Goal: Communication & Community: Share content

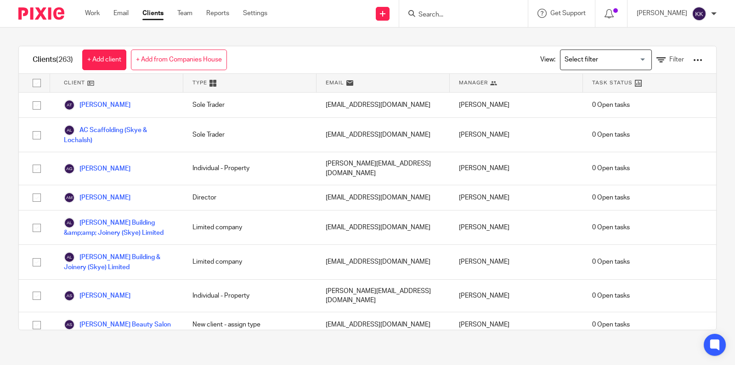
click at [471, 13] on input "Search" at bounding box center [458, 15] width 83 height 8
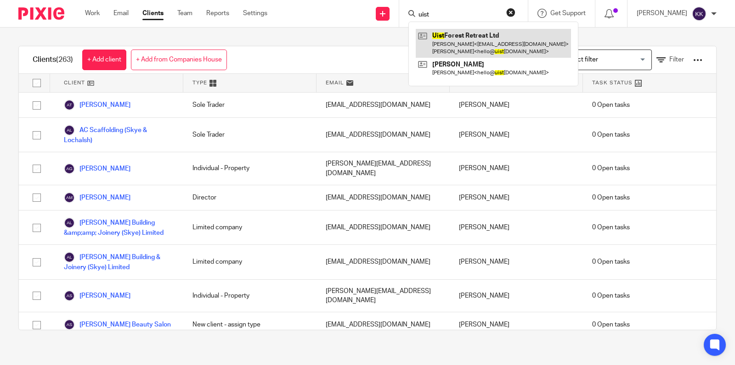
type input "uist"
click at [451, 33] on link at bounding box center [493, 43] width 155 height 28
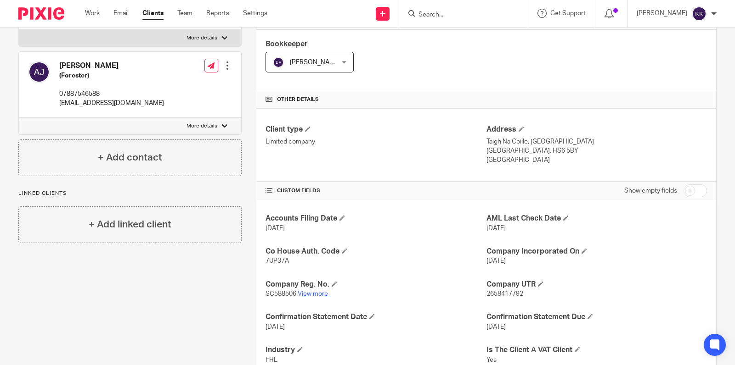
scroll to position [168, 0]
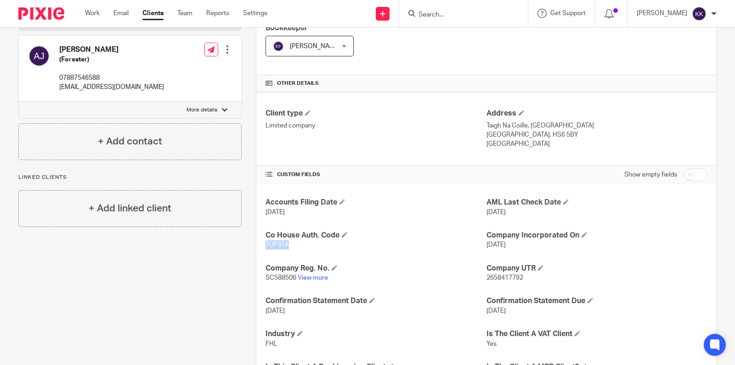
drag, startPoint x: 292, startPoint y: 241, endPoint x: 255, endPoint y: 241, distance: 36.7
click at [255, 241] on div "More details Client manager Karen Kennedy Karen Kennedy Andrew Sneddon Carrie G…" at bounding box center [478, 212] width 475 height 566
copy span "7UP37A"
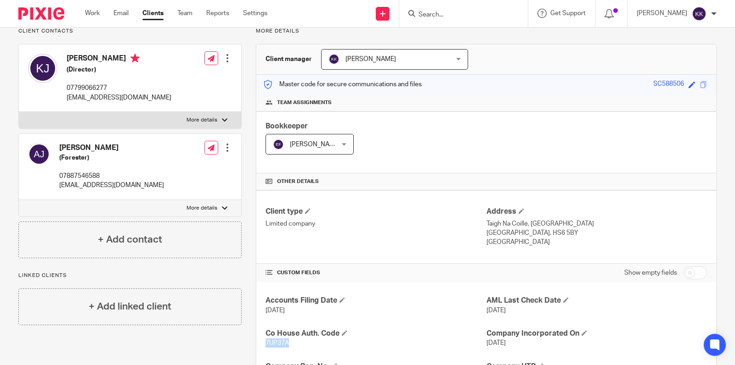
scroll to position [2, 0]
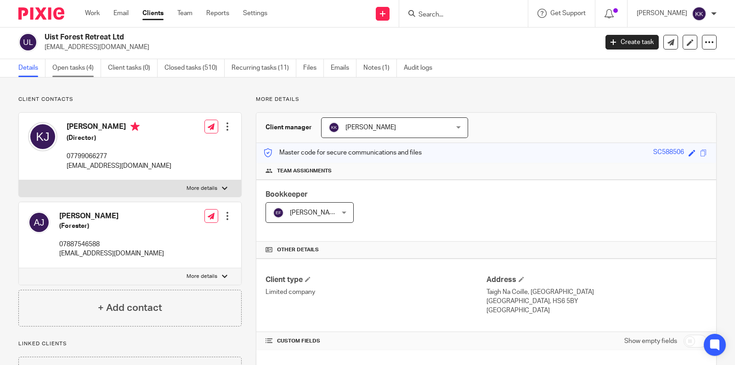
click at [88, 69] on link "Open tasks (4)" at bounding box center [76, 68] width 49 height 18
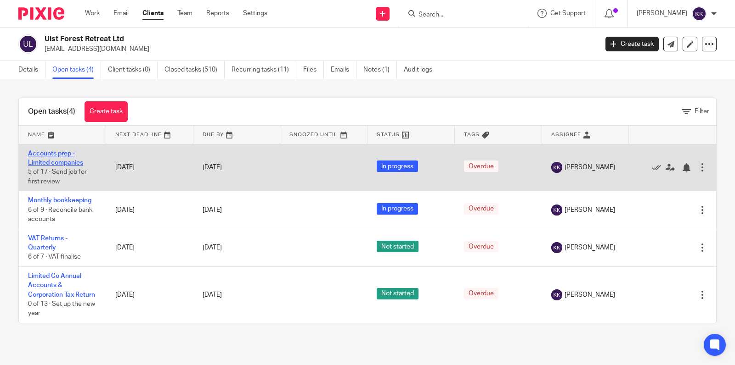
click at [55, 165] on link "Accounts prep - Limited companies" at bounding box center [55, 159] width 55 height 16
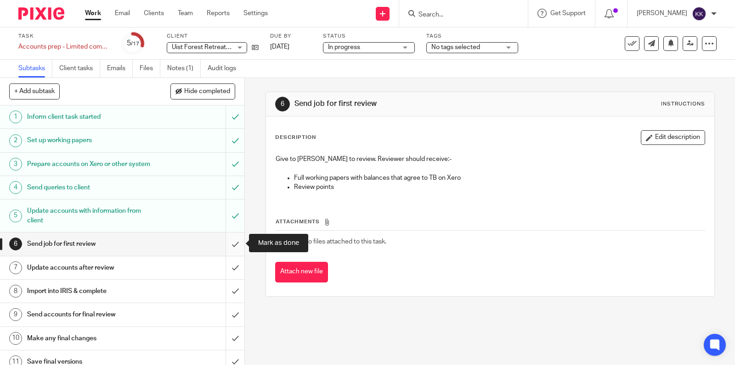
click at [229, 242] on input "submit" at bounding box center [122, 244] width 244 height 23
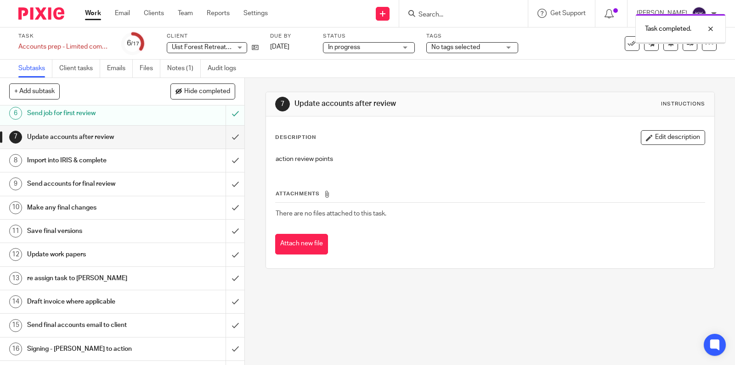
scroll to position [156, 0]
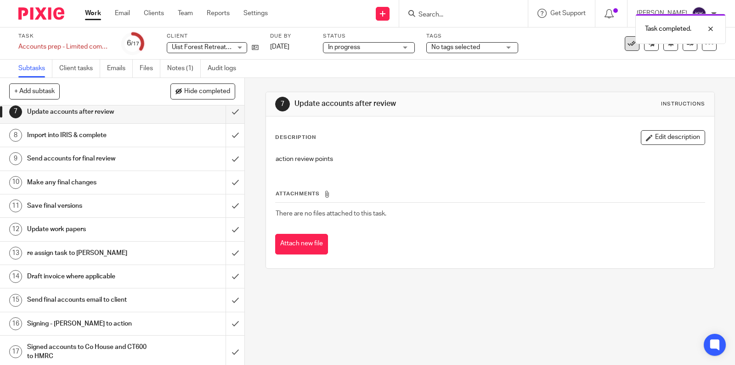
click at [634, 45] on icon at bounding box center [631, 43] width 9 height 9
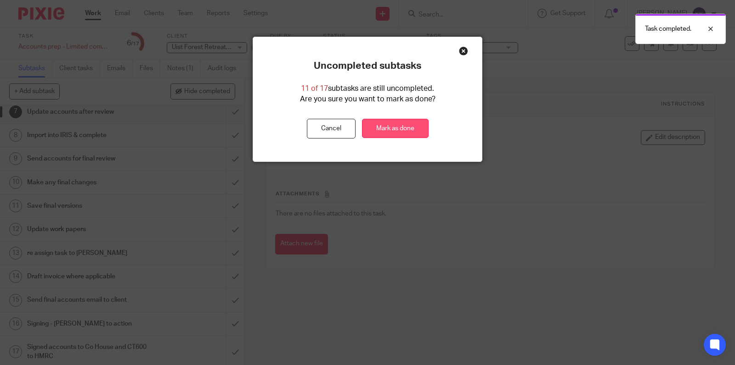
click at [407, 130] on link "Mark as done" at bounding box center [395, 129] width 67 height 20
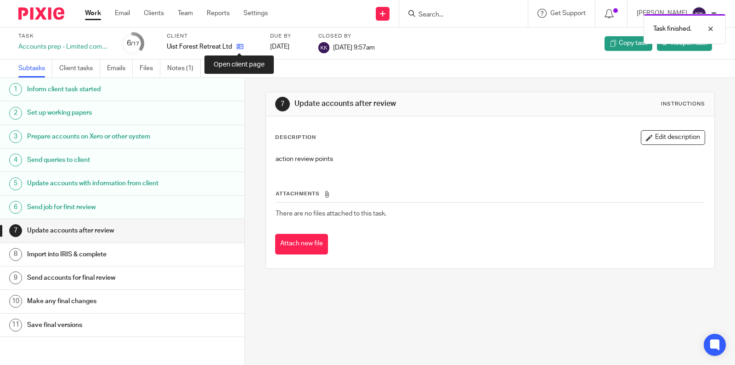
click at [242, 50] on icon at bounding box center [239, 46] width 7 height 7
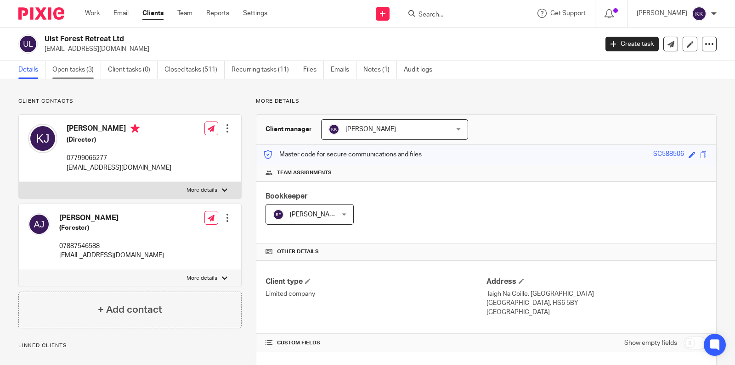
click at [93, 72] on link "Open tasks (3)" at bounding box center [76, 70] width 49 height 18
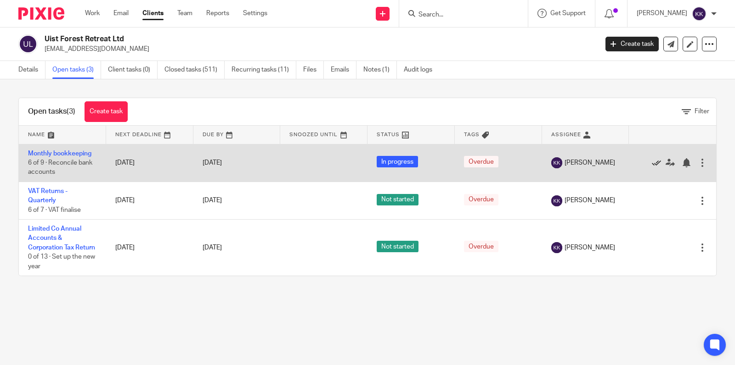
click at [655, 162] on icon at bounding box center [655, 162] width 9 height 9
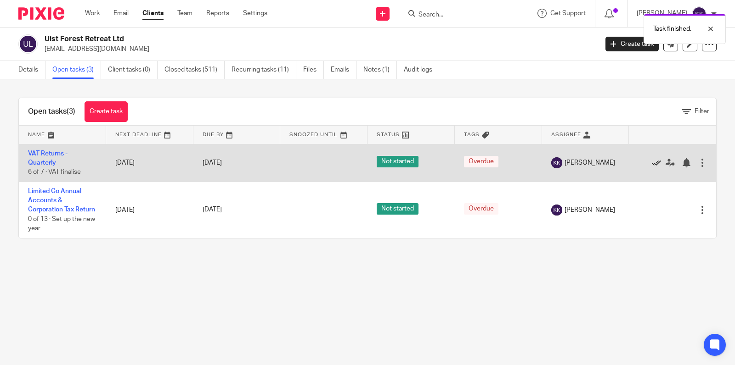
click at [655, 161] on icon at bounding box center [655, 162] width 9 height 9
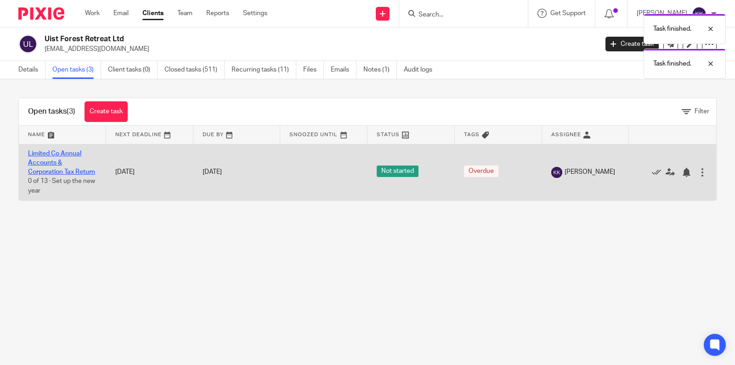
click at [89, 172] on link "Limited Co Annual Accounts & Corporation Tax Return" at bounding box center [61, 163] width 67 height 25
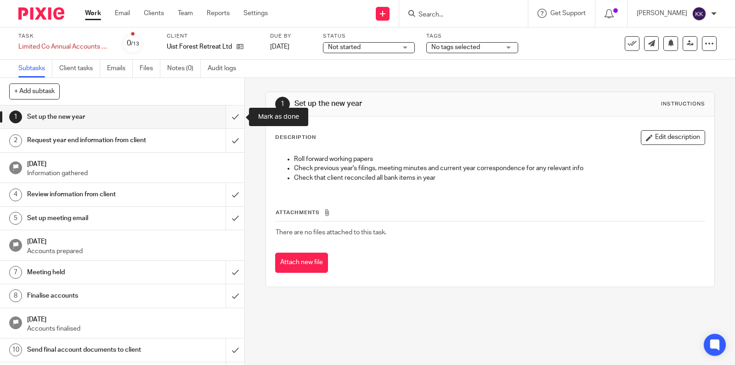
click at [232, 118] on input "submit" at bounding box center [122, 117] width 244 height 23
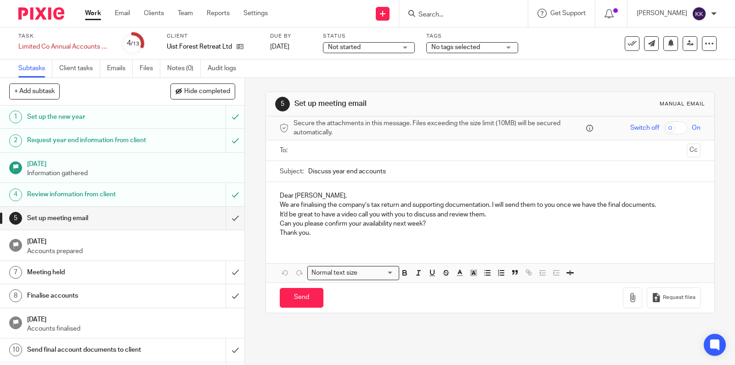
click at [235, 217] on input "submit" at bounding box center [122, 218] width 244 height 23
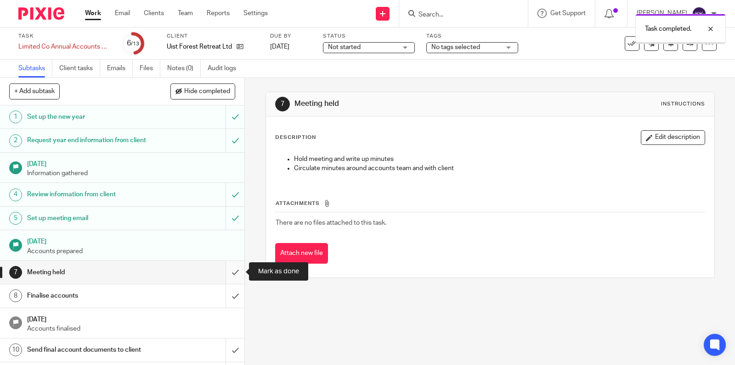
click at [237, 275] on input "submit" at bounding box center [122, 272] width 244 height 23
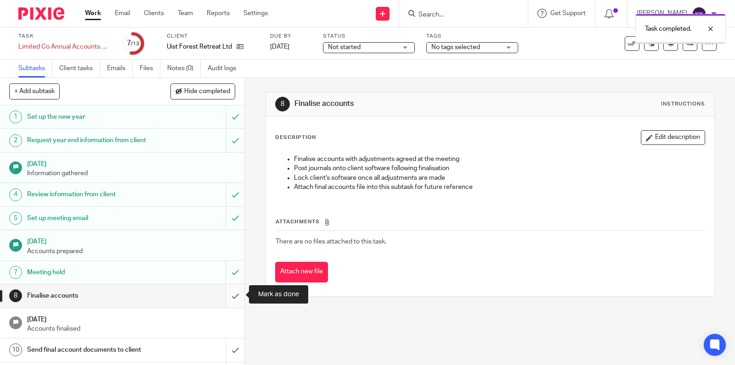
click at [236, 296] on input "submit" at bounding box center [122, 296] width 244 height 23
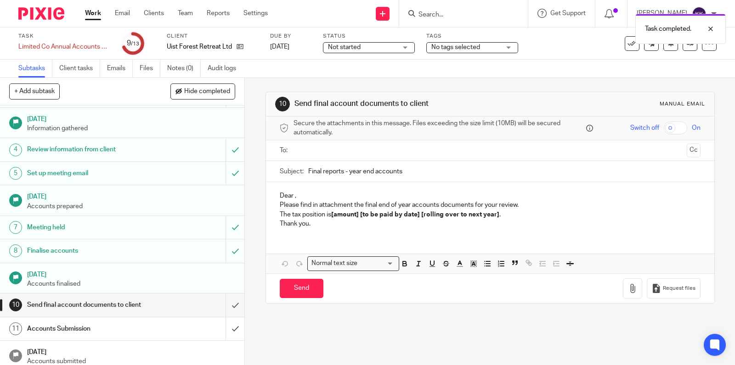
scroll to position [72, 0]
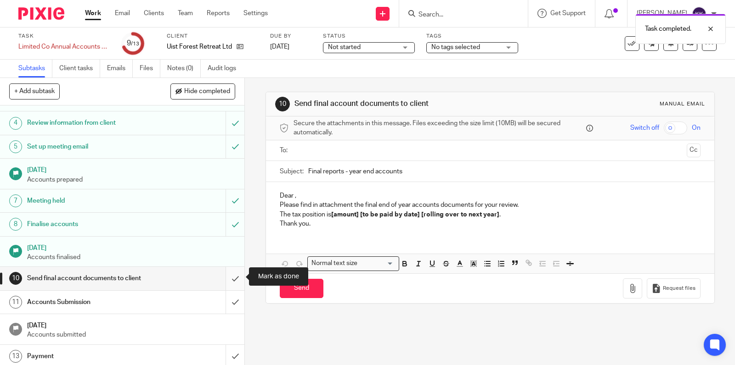
click at [235, 279] on input "submit" at bounding box center [122, 278] width 244 height 23
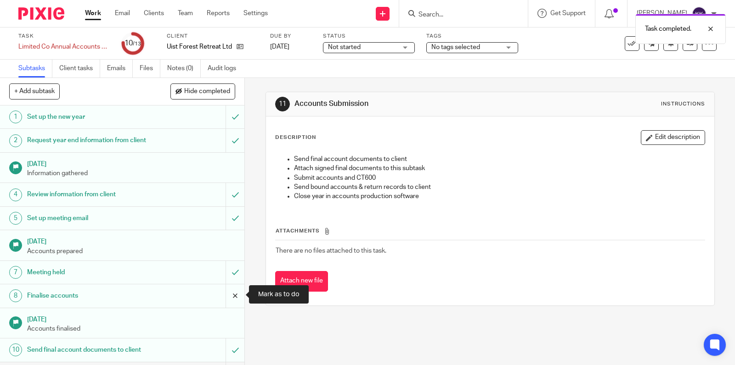
scroll to position [72, 0]
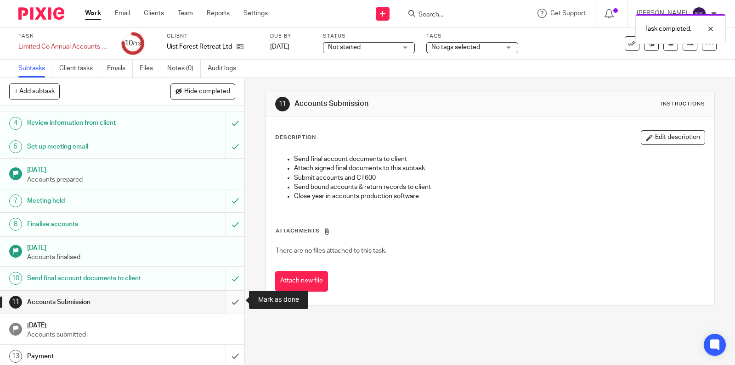
click at [233, 302] on input "submit" at bounding box center [122, 302] width 244 height 23
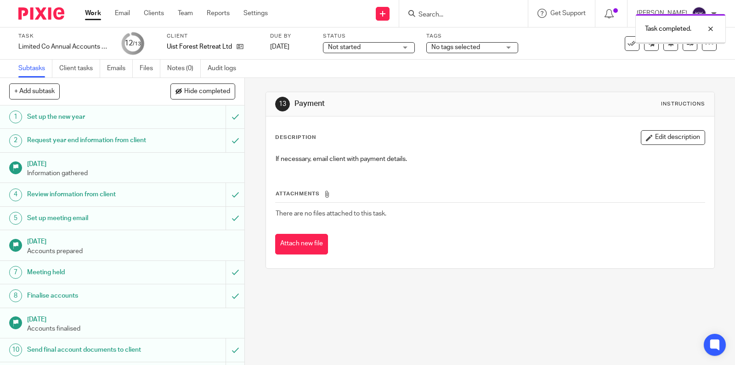
scroll to position [72, 0]
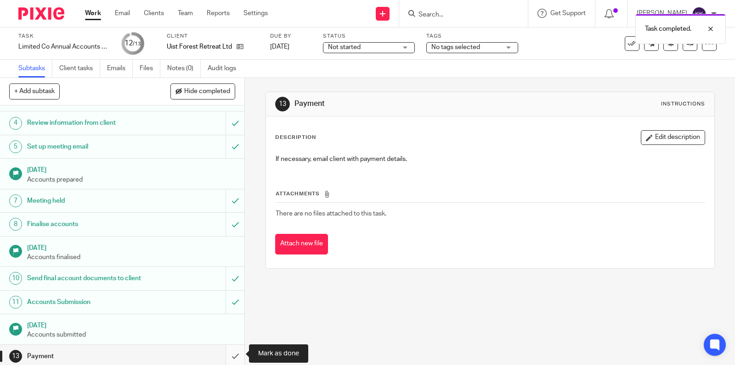
click at [232, 354] on input "submit" at bounding box center [122, 356] width 244 height 23
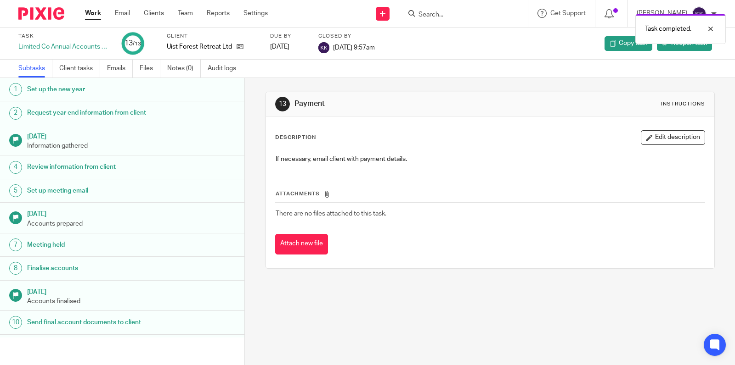
click at [247, 49] on div "Uist Forest Retreat Ltd" at bounding box center [213, 46] width 92 height 9
click at [241, 49] on icon at bounding box center [239, 46] width 7 height 7
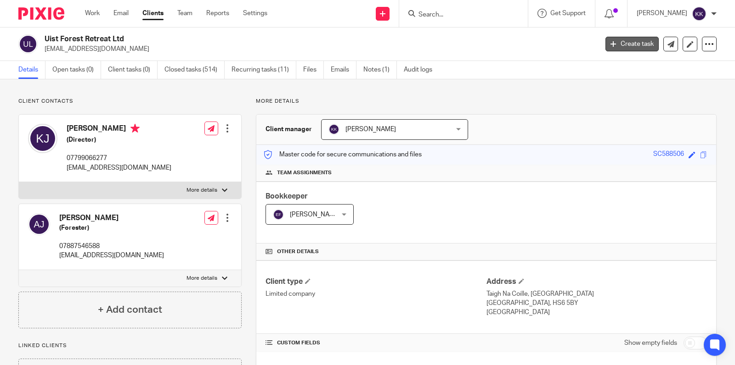
drag, startPoint x: 645, startPoint y: 49, endPoint x: 666, endPoint y: 45, distance: 21.4
click at [666, 45] on link at bounding box center [670, 44] width 15 height 15
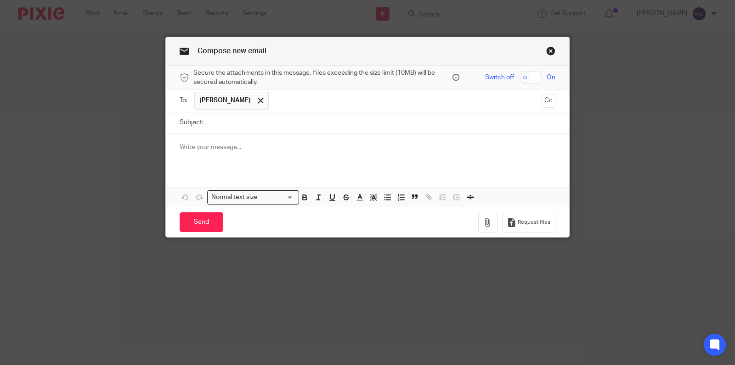
click at [264, 120] on input "Subject:" at bounding box center [381, 122] width 347 height 21
type input "Account to 31st December 2024"
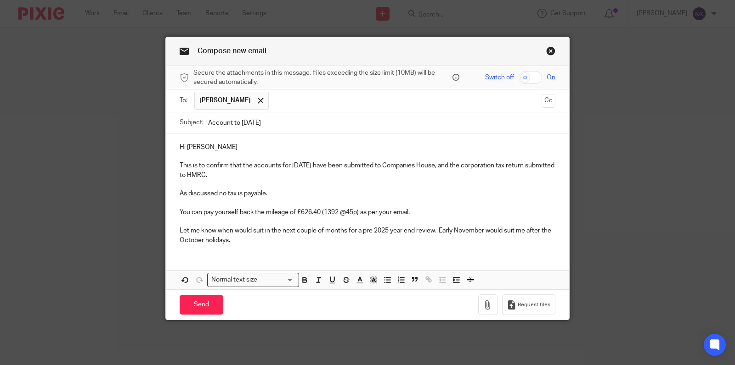
click at [267, 240] on p "Let me know when would suit in the next couple of months for a pre 2025 year en…" at bounding box center [368, 235] width 376 height 19
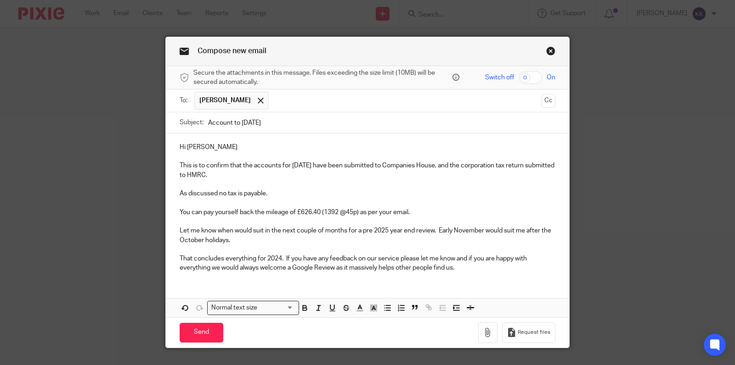
click at [458, 258] on p "That concludes everything for 2024. If you have any feedback on our service ple…" at bounding box center [368, 263] width 376 height 19
click at [472, 268] on p "That concludes everything for 2024. If you have any feedback on our service ple…" at bounding box center [368, 263] width 376 height 19
click at [457, 258] on p "That concludes everything for 2024. If you have any feedback on our service ple…" at bounding box center [368, 263] width 376 height 19
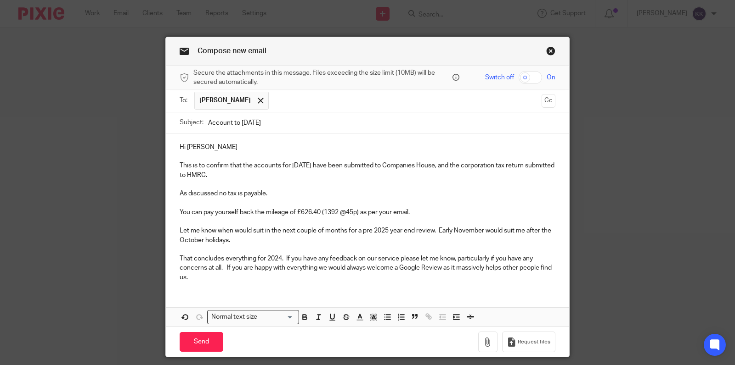
click at [331, 276] on p "That concludes everything for 2024. If you have any feedback on our service ple…" at bounding box center [368, 268] width 376 height 28
click at [278, 279] on link "https://g.page/r/CYx7wqwjhhD6EBM/review" at bounding box center [266, 278] width 66 height 6
click at [285, 293] on link "https://g.page/r/CYx7wqwjhhD6EBM/review" at bounding box center [280, 295] width 66 height 9
click at [301, 150] on p "Hi Kathryn, Angus" at bounding box center [368, 147] width 376 height 9
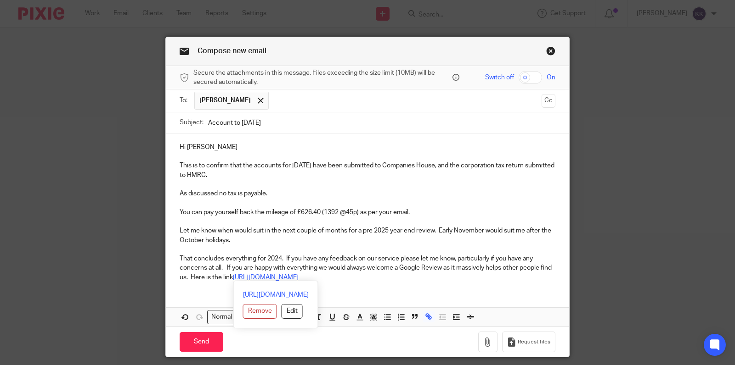
drag, startPoint x: 399, startPoint y: 279, endPoint x: 150, endPoint y: 136, distance: 286.9
click at [150, 136] on div "Compose new email Secure the attachments in this message. Files exceeding the s…" at bounding box center [367, 182] width 735 height 365
copy div "Hi Kathryn, Angus This is to confirm that the accounts for 31 December 2024 hav…"
click at [295, 152] on p at bounding box center [368, 156] width 376 height 9
click at [218, 192] on div "Hi Kathryn, Angus This is to confirm that the accounts for 31 December 2024 hav…" at bounding box center [367, 212] width 403 height 156
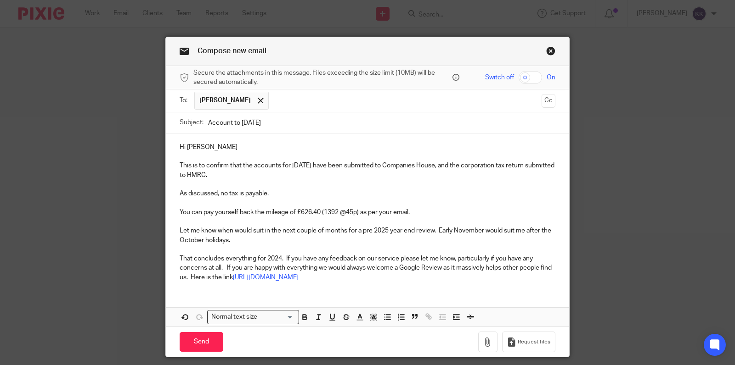
click at [231, 119] on input "Account to 31st December 2024" at bounding box center [381, 122] width 347 height 21
type input "Accounts to 31st December 2024"
click at [201, 339] on input "Send" at bounding box center [202, 342] width 44 height 20
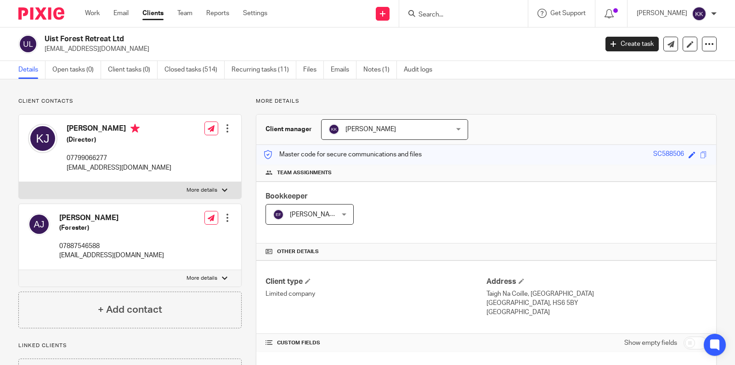
click at [437, 19] on div at bounding box center [463, 13] width 129 height 27
click at [449, 12] on input "Search" at bounding box center [458, 15] width 83 height 8
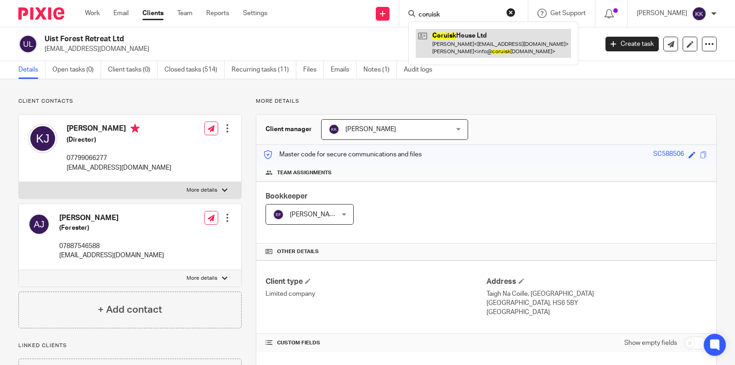
type input "coruisk"
click at [472, 40] on link at bounding box center [493, 43] width 155 height 28
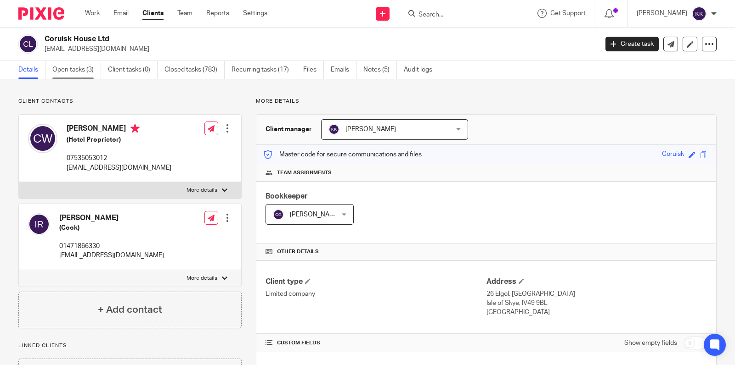
click at [79, 73] on link "Open tasks (3)" at bounding box center [76, 70] width 49 height 18
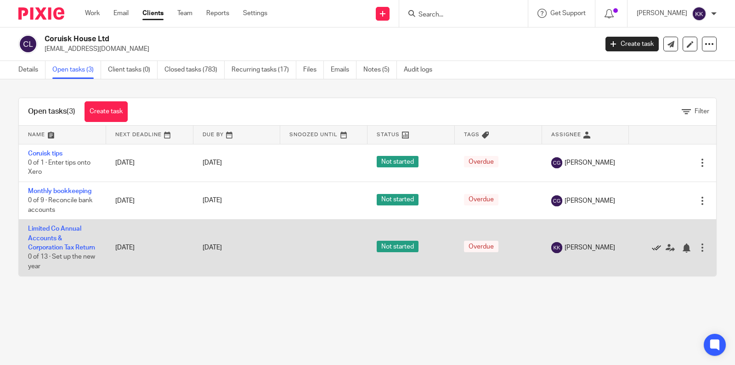
click at [657, 248] on icon at bounding box center [655, 248] width 9 height 9
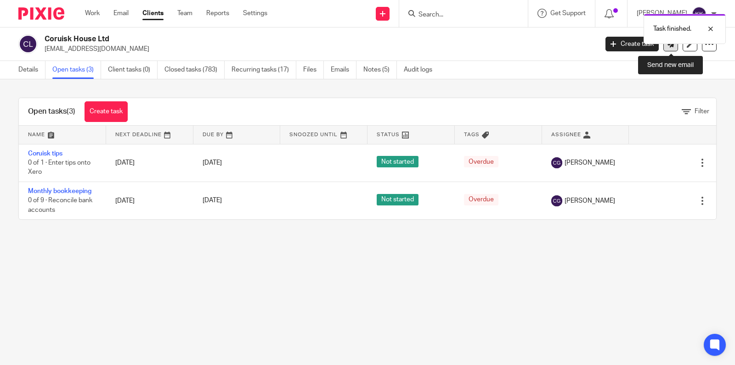
click at [674, 49] on link at bounding box center [670, 44] width 15 height 15
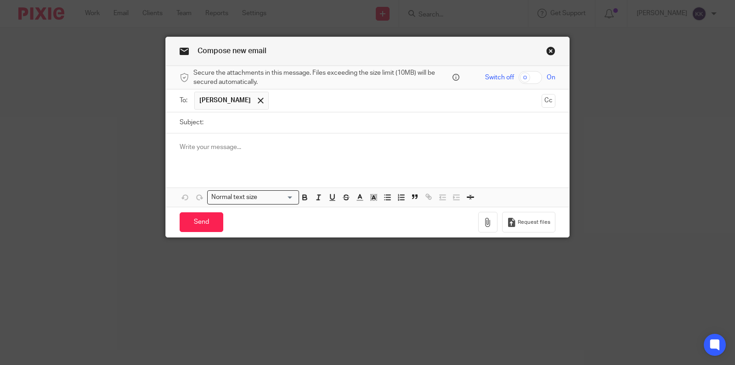
click at [306, 146] on p at bounding box center [368, 147] width 376 height 9
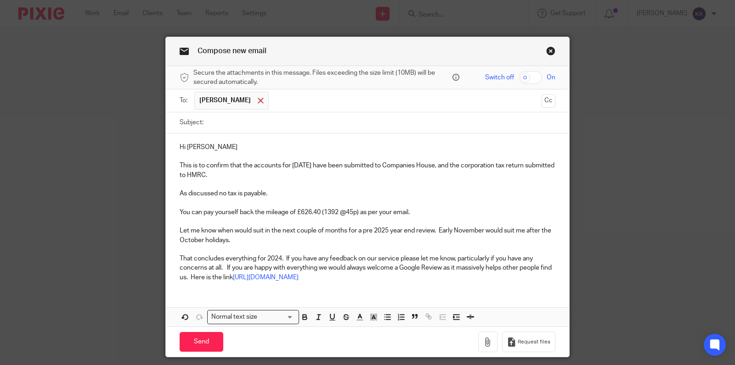
click at [258, 100] on span at bounding box center [261, 101] width 6 height 6
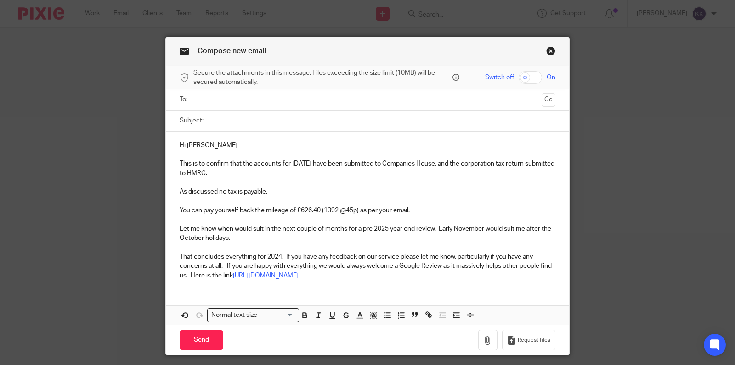
drag, startPoint x: 237, startPoint y: 144, endPoint x: 187, endPoint y: 138, distance: 50.9
click at [187, 138] on div "Hi [PERSON_NAME], [PERSON_NAME] This is to confirm that the accounts for [DATE]…" at bounding box center [367, 210] width 403 height 156
drag, startPoint x: 284, startPoint y: 192, endPoint x: 173, endPoint y: 190, distance: 111.1
click at [173, 190] on div "Hi [PERSON_NAME] This is to confirm that the accounts for [DATE] have been subm…" at bounding box center [367, 210] width 403 height 156
drag, startPoint x: 425, startPoint y: 209, endPoint x: 162, endPoint y: 213, distance: 263.6
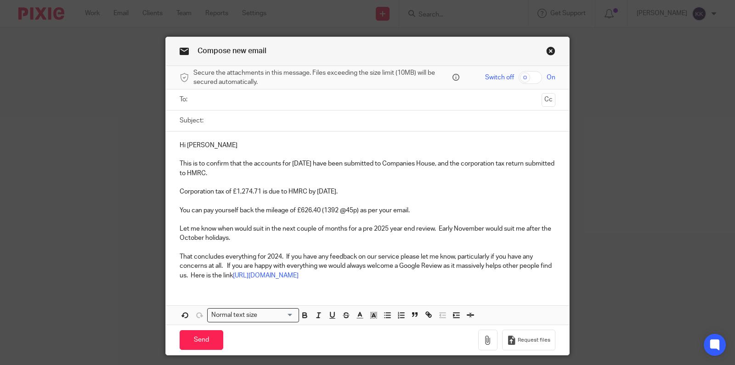
click at [162, 213] on div "Compose new email Secure the attachments in this message. Files exceeding the s…" at bounding box center [367, 182] width 735 height 365
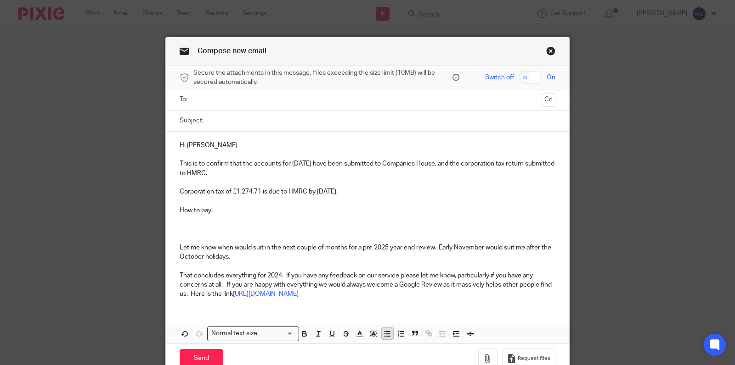
click at [386, 332] on icon "button" at bounding box center [387, 334] width 8 height 8
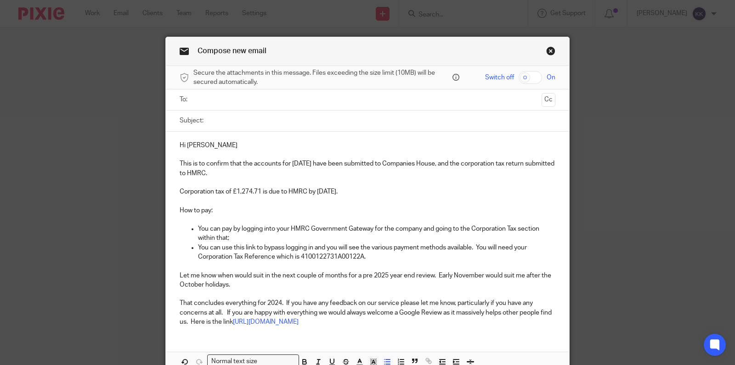
scroll to position [34, 0]
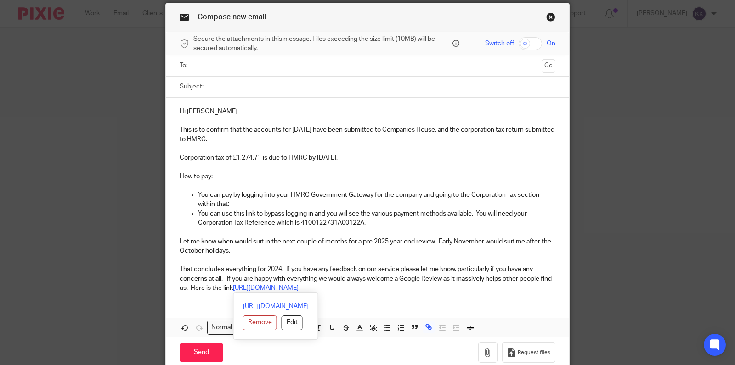
drag, startPoint x: 377, startPoint y: 287, endPoint x: 178, endPoint y: 109, distance: 267.6
click at [178, 109] on div "Hi Clare, Iain This is to confirm that the accounts for 31 December 2024 have b…" at bounding box center [367, 199] width 403 height 202
copy div "Hi Clare, Iain This is to confirm that the accounts for 31 December 2024 have b…"
click at [225, 109] on p "Hi Clare, Iain" at bounding box center [368, 111] width 376 height 9
click at [243, 67] on input "text" at bounding box center [367, 66] width 341 height 11
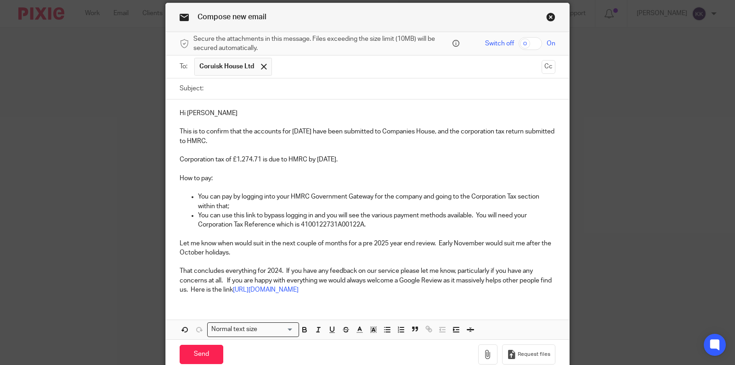
click at [290, 67] on input "text" at bounding box center [406, 67] width 261 height 18
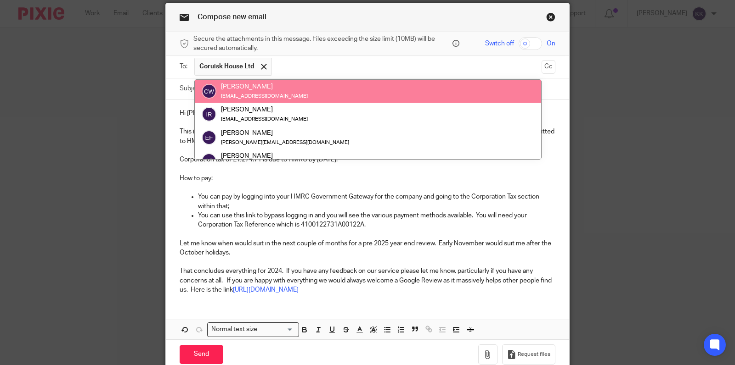
click at [281, 101] on li "Clare Winskill info@coruiskhouse.com" at bounding box center [368, 91] width 346 height 23
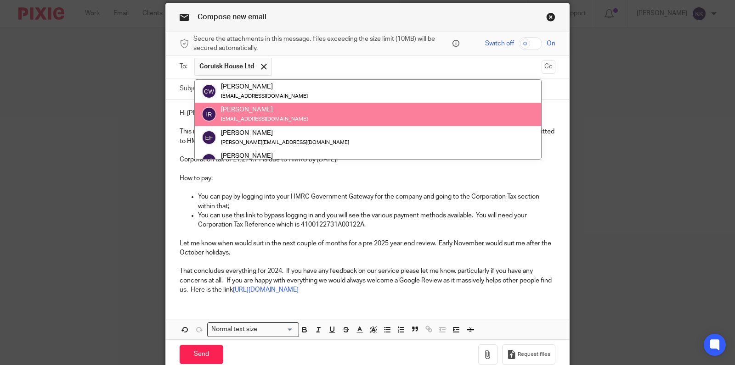
click at [278, 110] on div "Iain Roden" at bounding box center [264, 110] width 87 height 9
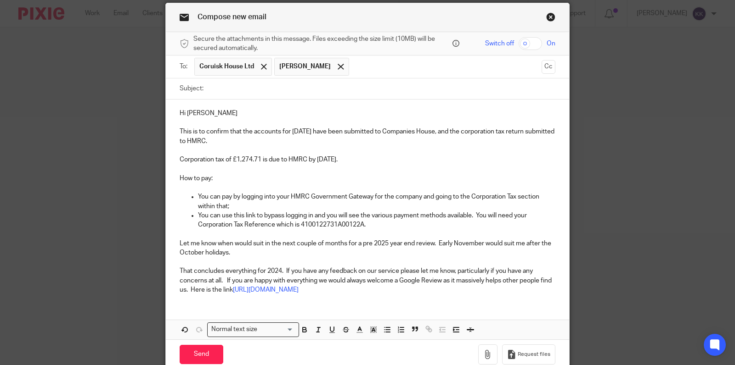
click at [283, 93] on input "Subject:" at bounding box center [381, 89] width 347 height 21
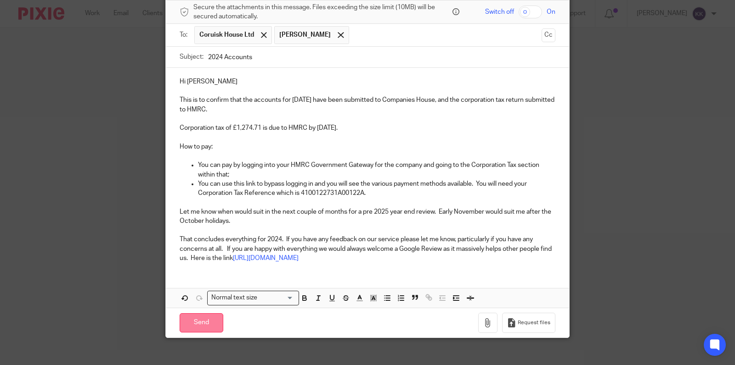
type input "2024 Accounts"
click at [205, 326] on input "Send" at bounding box center [202, 324] width 44 height 20
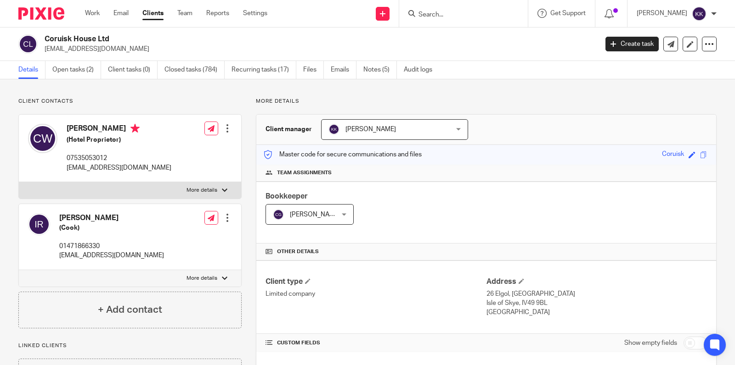
click at [428, 18] on input "Search" at bounding box center [458, 15] width 83 height 8
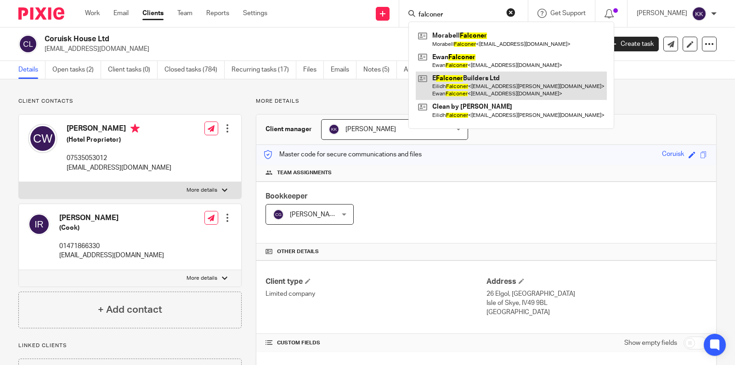
type input "falconer"
click at [464, 85] on link at bounding box center [511, 86] width 191 height 28
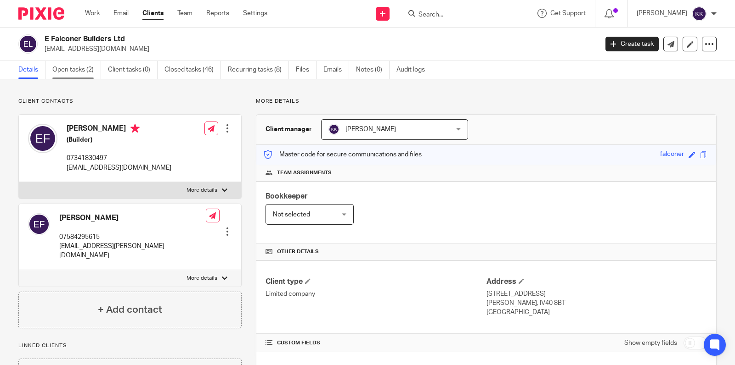
click at [78, 74] on link "Open tasks (2)" at bounding box center [76, 70] width 49 height 18
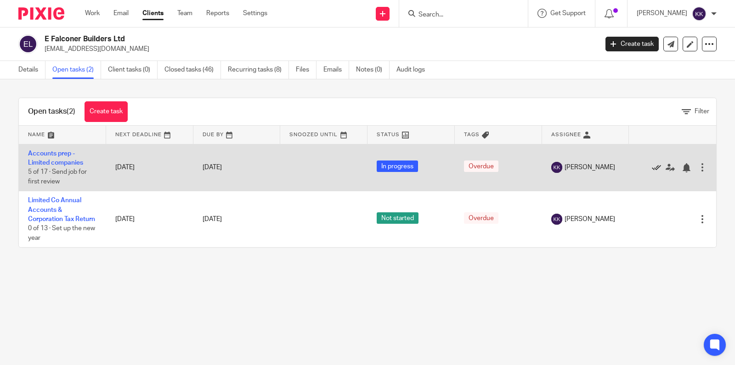
click at [658, 167] on icon at bounding box center [655, 167] width 9 height 9
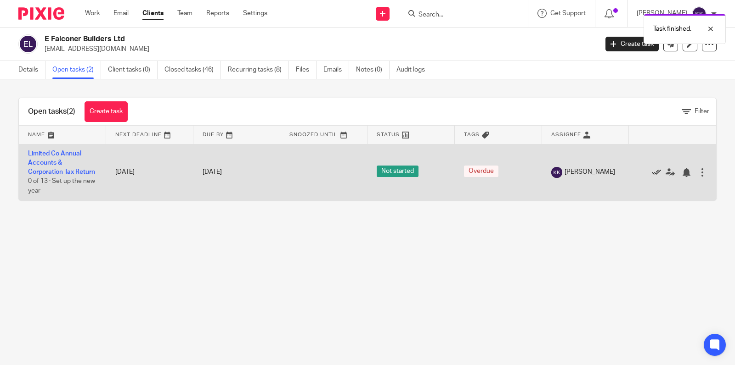
click at [657, 168] on icon at bounding box center [655, 172] width 9 height 9
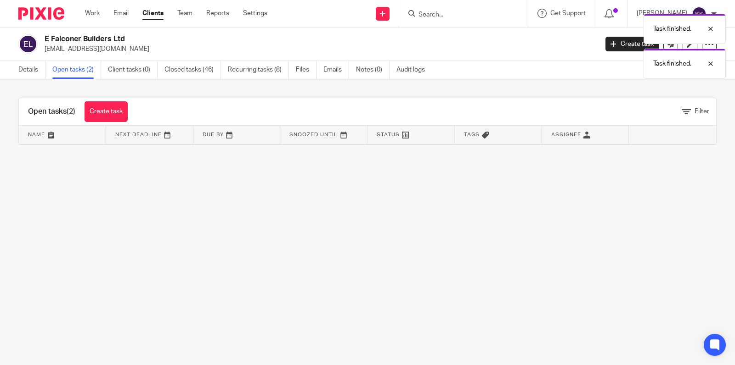
click at [650, 93] on div "Open tasks (2) Create task Filter Name Next Deadline Due By Snoozed Until Statu…" at bounding box center [367, 121] width 735 height 84
click at [675, 48] on link at bounding box center [670, 44] width 15 height 15
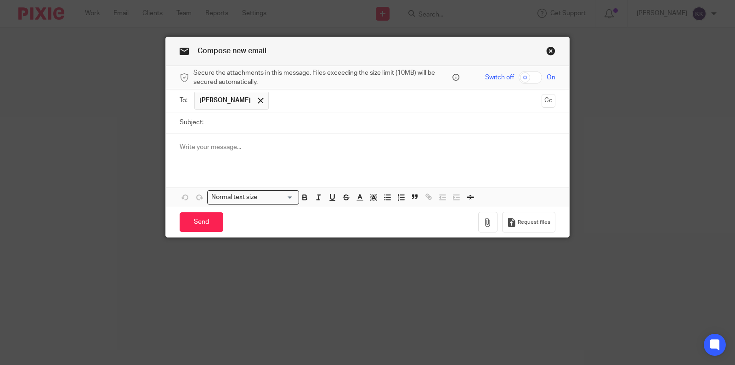
click at [247, 141] on div at bounding box center [367, 152] width 403 height 36
paste div
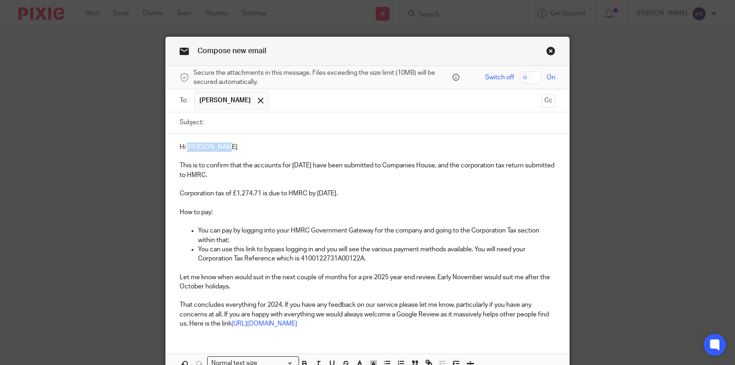
drag, startPoint x: 224, startPoint y: 147, endPoint x: 188, endPoint y: 145, distance: 36.3
click at [188, 145] on p "Hi [PERSON_NAME]" at bounding box center [368, 147] width 376 height 9
drag, startPoint x: 261, startPoint y: 192, endPoint x: 238, endPoint y: 192, distance: 23.0
click at [238, 192] on p "Corporation tax of £1,274.71 is due to HMRC by 1st October 2025." at bounding box center [368, 193] width 376 height 9
drag, startPoint x: 365, startPoint y: 258, endPoint x: 302, endPoint y: 258, distance: 62.9
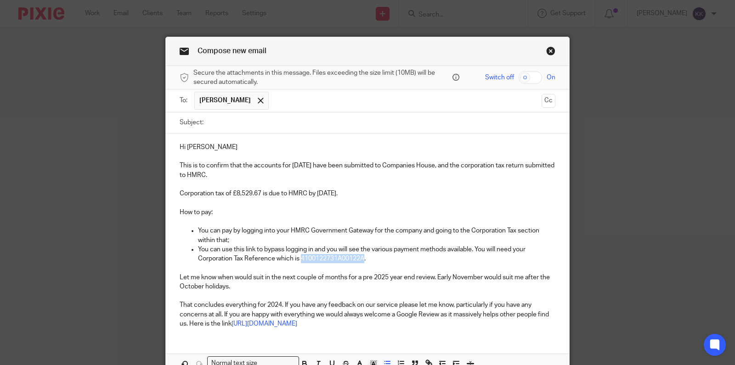
click at [302, 258] on p "You can use this link to bypass logging in and you will see the various payment…" at bounding box center [376, 254] width 357 height 19
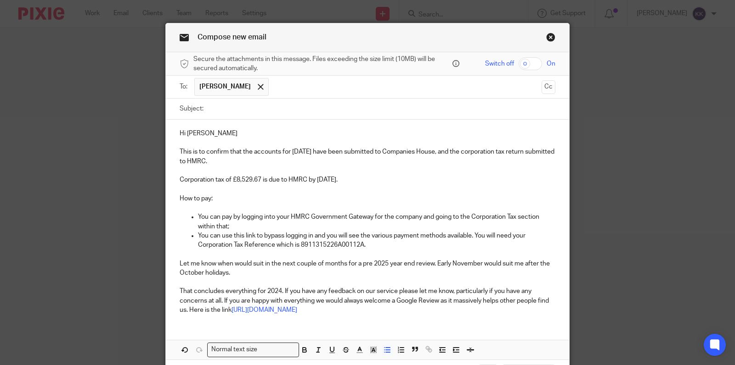
click at [306, 111] on input "Subject:" at bounding box center [381, 109] width 347 height 21
click at [271, 110] on input "Subject:" at bounding box center [381, 109] width 347 height 21
type input "e"
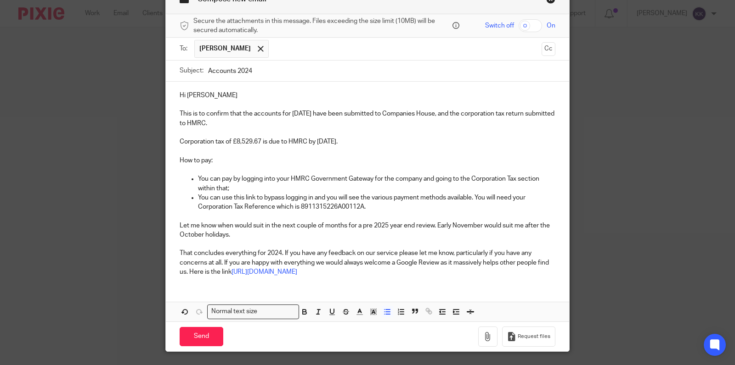
scroll to position [73, 0]
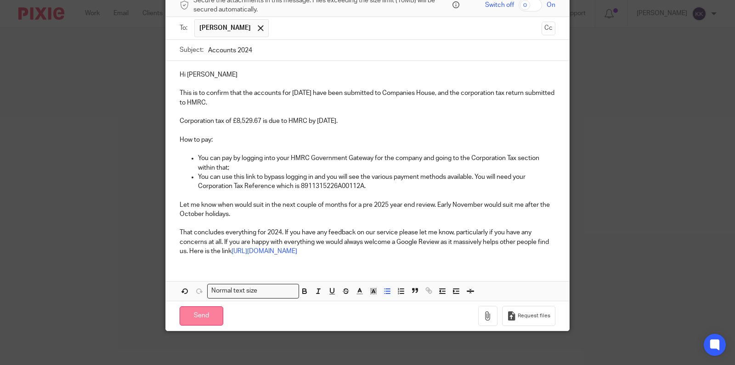
type input "Accounts 2024"
click at [204, 313] on input "Send" at bounding box center [202, 317] width 44 height 20
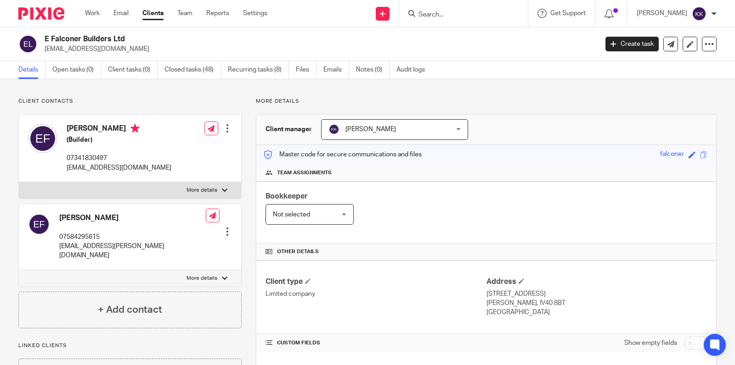
click at [448, 15] on input "Search" at bounding box center [458, 15] width 83 height 8
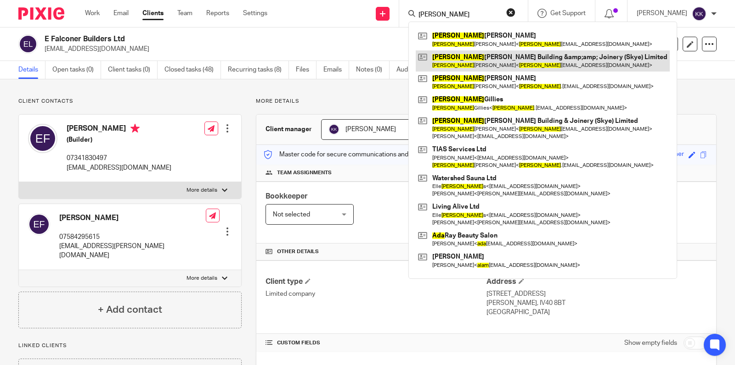
type input "adam"
click at [468, 60] on link at bounding box center [543, 61] width 254 height 21
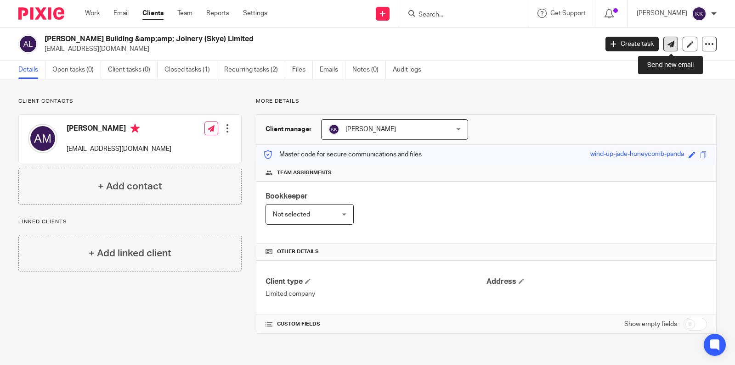
click at [674, 45] on link at bounding box center [670, 44] width 15 height 15
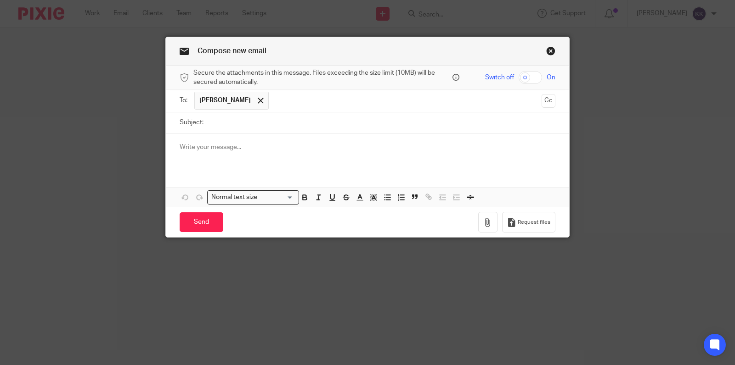
click at [259, 128] on input "Subject:" at bounding box center [381, 122] width 347 height 21
type input "Company Accounts 2024"
click at [234, 146] on p at bounding box center [368, 147] width 376 height 9
drag, startPoint x: 247, startPoint y: 146, endPoint x: 143, endPoint y: 146, distance: 104.2
click at [143, 146] on div "Compose new email Secure the attachments in this message. Files exceeding the s…" at bounding box center [367, 182] width 735 height 365
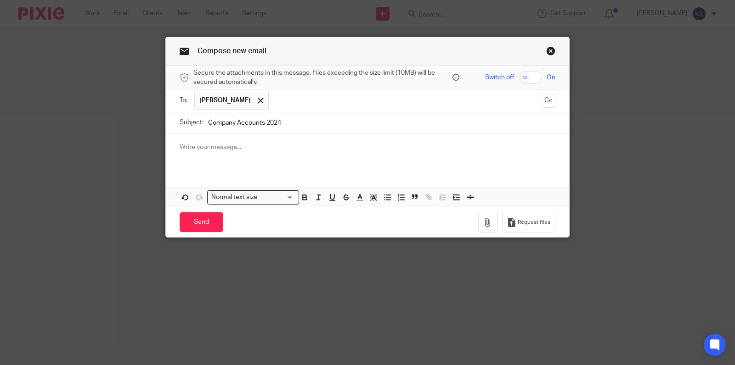
paste div
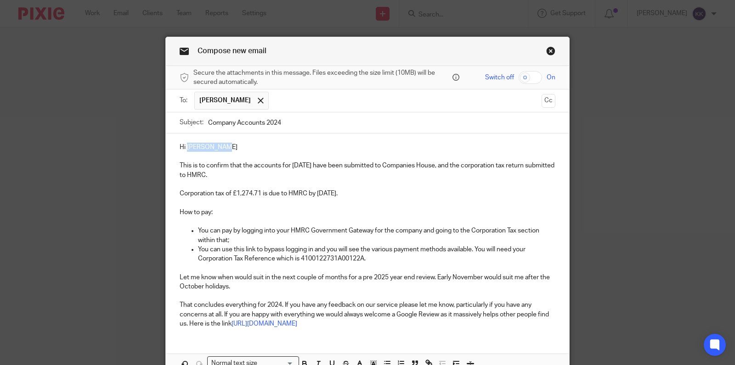
drag, startPoint x: 238, startPoint y: 149, endPoint x: 188, endPoint y: 146, distance: 50.1
click at [188, 146] on p "Hi Clare, Iain" at bounding box center [368, 147] width 376 height 9
drag, startPoint x: 261, startPoint y: 193, endPoint x: 235, endPoint y: 191, distance: 26.2
click at [235, 191] on p "Corporation tax of £1,274.71 is due to HMRC by 1st October 2025." at bounding box center [368, 193] width 376 height 9
click at [348, 164] on p "This is to confirm that the accounts for 31 December 2024 have been submitted t…" at bounding box center [368, 170] width 376 height 19
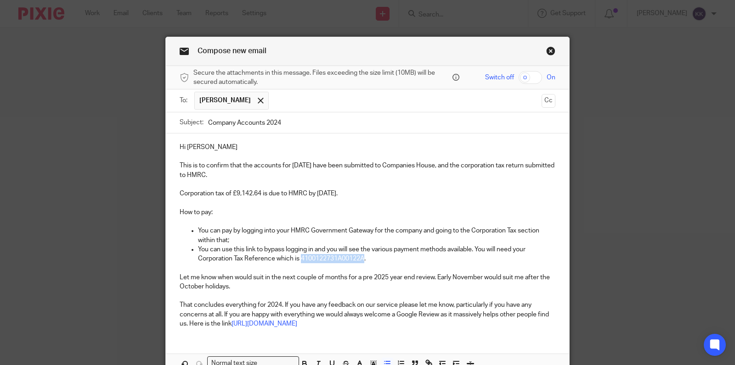
drag, startPoint x: 366, startPoint y: 256, endPoint x: 302, endPoint y: 255, distance: 64.3
click at [302, 255] on p "You can use this link to bypass logging in and you will see the various payment…" at bounding box center [376, 254] width 357 height 19
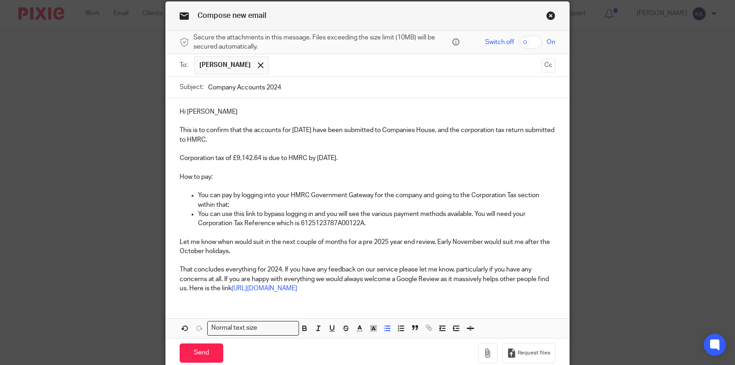
scroll to position [73, 0]
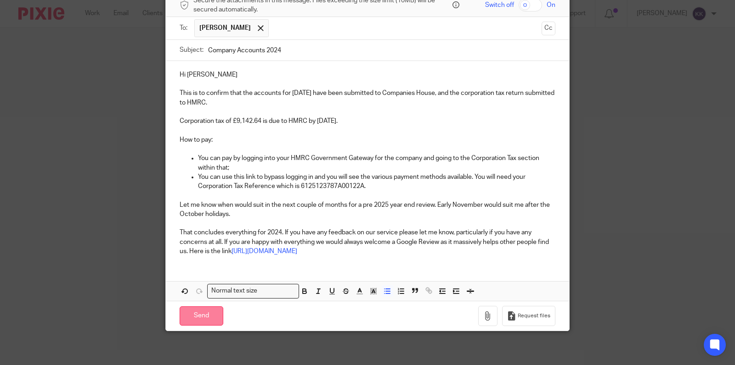
click at [212, 311] on input "Send" at bounding box center [202, 317] width 44 height 20
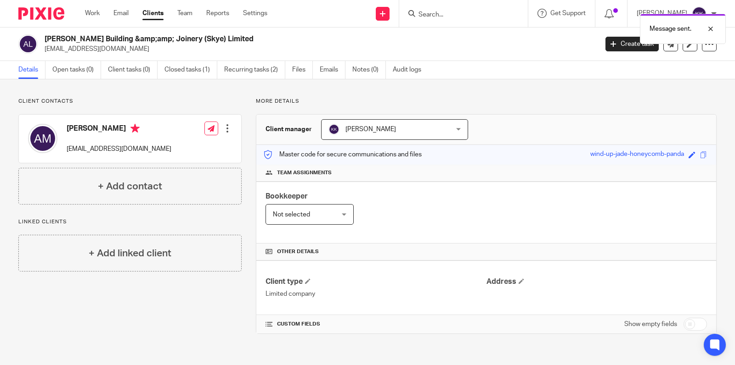
click at [451, 15] on div "Message sent." at bounding box center [546, 26] width 358 height 35
click at [436, 11] on input "Search" at bounding box center [458, 15] width 83 height 8
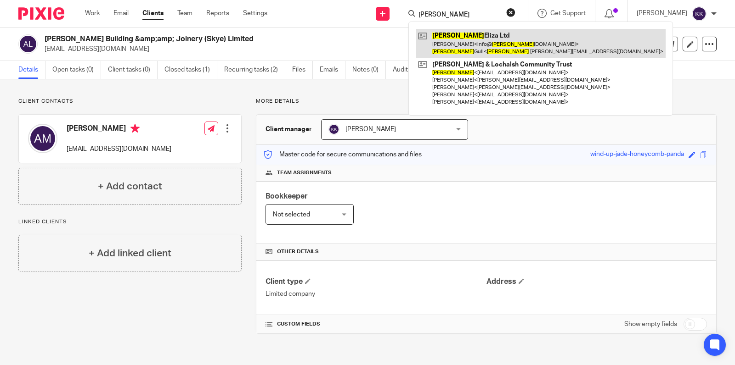
type input "[PERSON_NAME]"
click at [454, 39] on link at bounding box center [541, 43] width 250 height 28
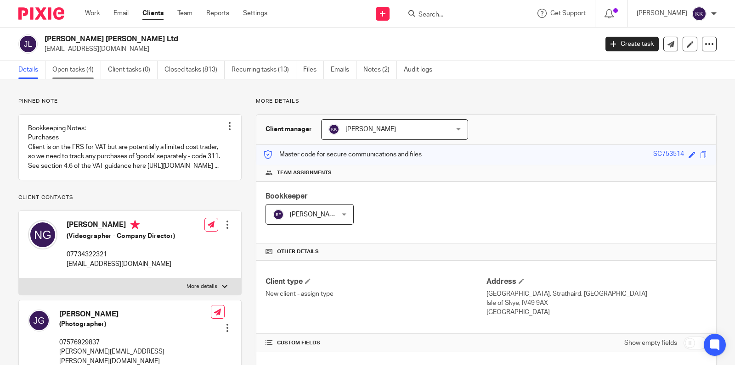
click at [86, 71] on link "Open tasks (4)" at bounding box center [76, 70] width 49 height 18
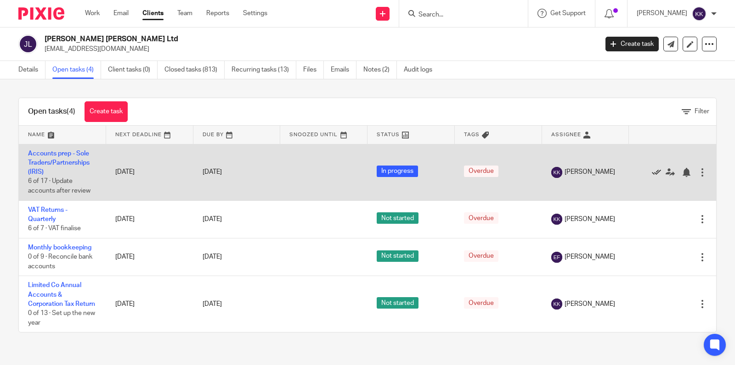
click at [652, 172] on icon at bounding box center [655, 172] width 9 height 9
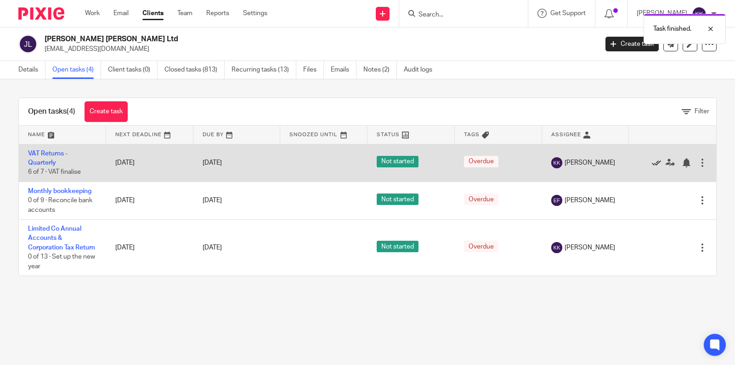
click at [658, 163] on icon at bounding box center [655, 162] width 9 height 9
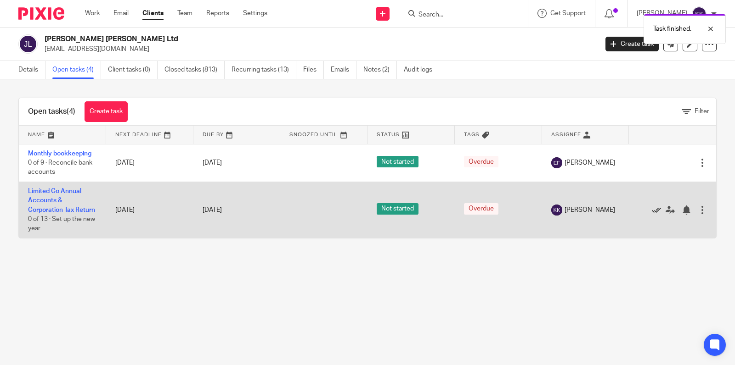
click at [654, 210] on icon at bounding box center [655, 210] width 9 height 9
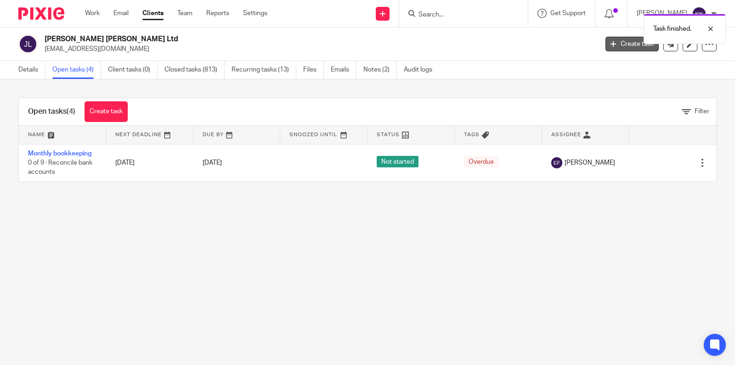
click at [627, 50] on link "Create task" at bounding box center [631, 44] width 53 height 15
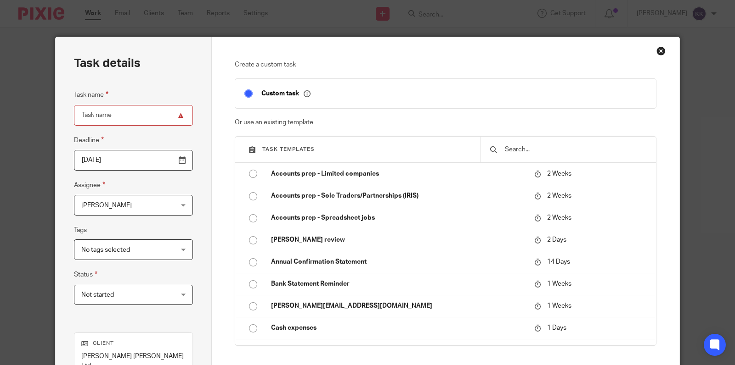
click at [661, 50] on div "Close this dialog window" at bounding box center [660, 50] width 9 height 9
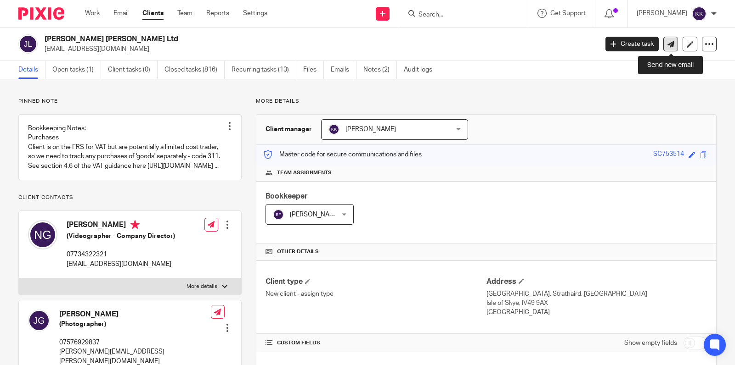
click at [671, 48] on link at bounding box center [670, 44] width 15 height 15
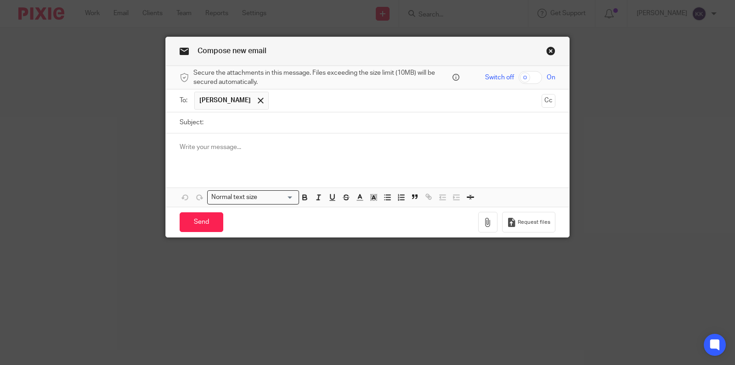
click at [318, 101] on input "text" at bounding box center [405, 101] width 264 height 18
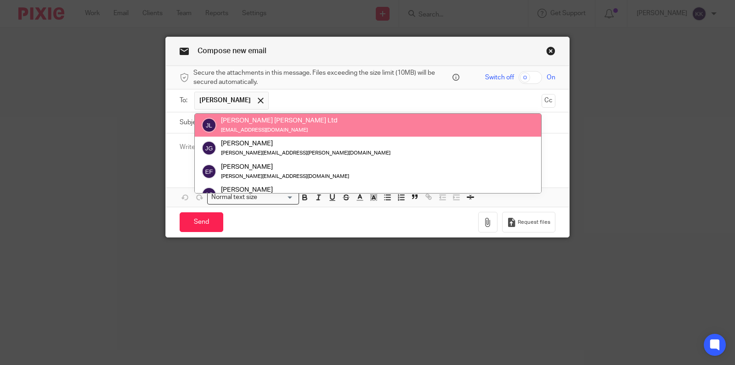
click at [317, 101] on input "text" at bounding box center [405, 101] width 264 height 18
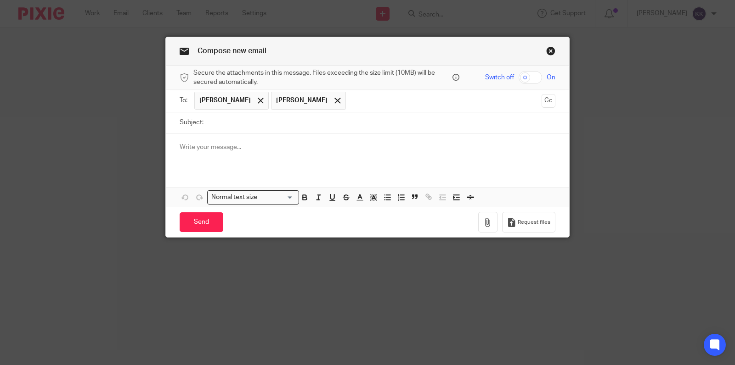
click at [176, 156] on div at bounding box center [367, 152] width 403 height 36
paste div
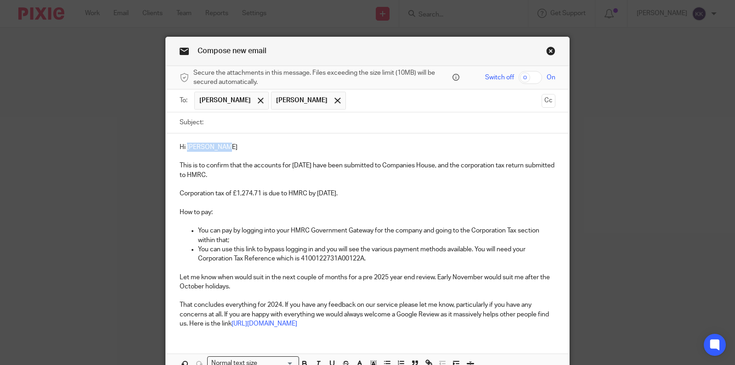
drag, startPoint x: 238, startPoint y: 147, endPoint x: 188, endPoint y: 146, distance: 49.6
click at [188, 146] on p "Hi [PERSON_NAME]" at bounding box center [368, 147] width 376 height 9
drag, startPoint x: 262, startPoint y: 194, endPoint x: 236, endPoint y: 191, distance: 25.9
click at [236, 191] on p "Corporation tax of £1,274.71 is due to HMRC by [DATE]." at bounding box center [368, 193] width 376 height 9
drag, startPoint x: 362, startPoint y: 259, endPoint x: 301, endPoint y: 259, distance: 61.5
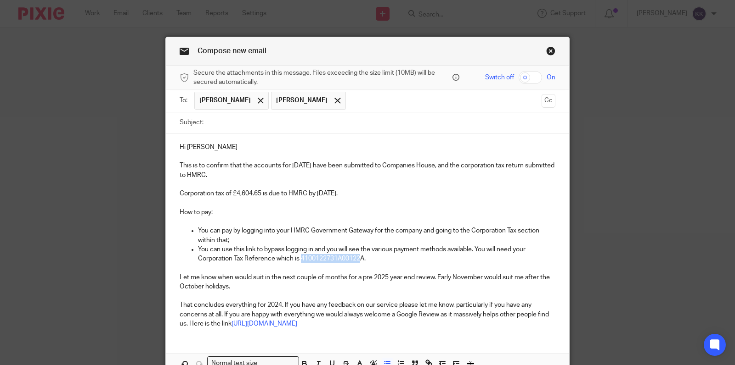
click at [301, 259] on p "You can use this link to bypass logging in and you will see the various payment…" at bounding box center [376, 254] width 357 height 19
drag, startPoint x: 365, startPoint y: 260, endPoint x: 301, endPoint y: 259, distance: 64.3
click at [301, 259] on p "You can use this link to bypass logging in and you will see the various payment…" at bounding box center [376, 254] width 357 height 19
click at [325, 127] on input "Subject:" at bounding box center [381, 122] width 347 height 21
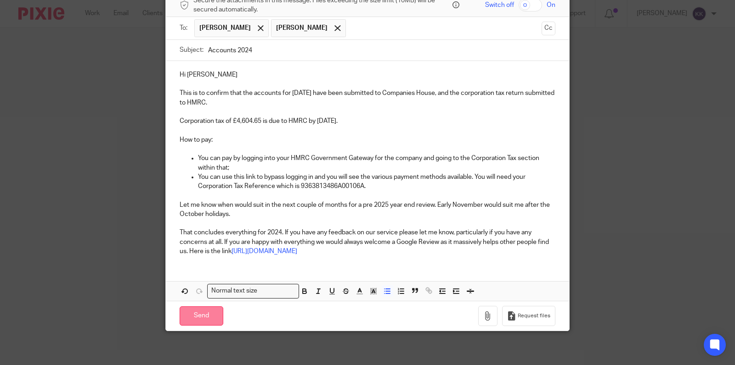
type input "Accounts 2024"
click at [204, 316] on input "Send" at bounding box center [202, 317] width 44 height 20
